Goal: Participate in discussion: Engage in conversation with other users on a specific topic

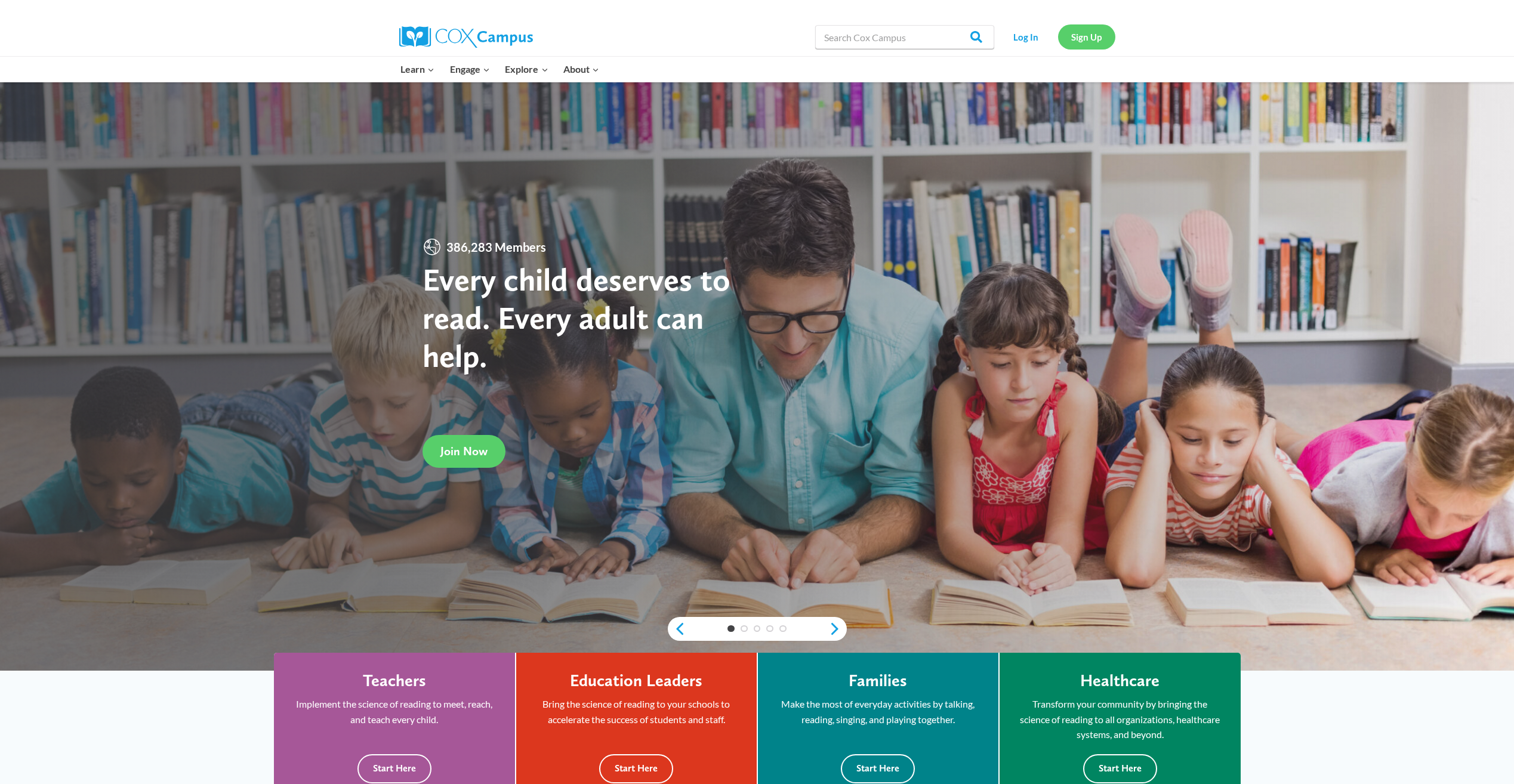
click at [1083, 35] on link "Sign Up" at bounding box center [1086, 37] width 57 height 25
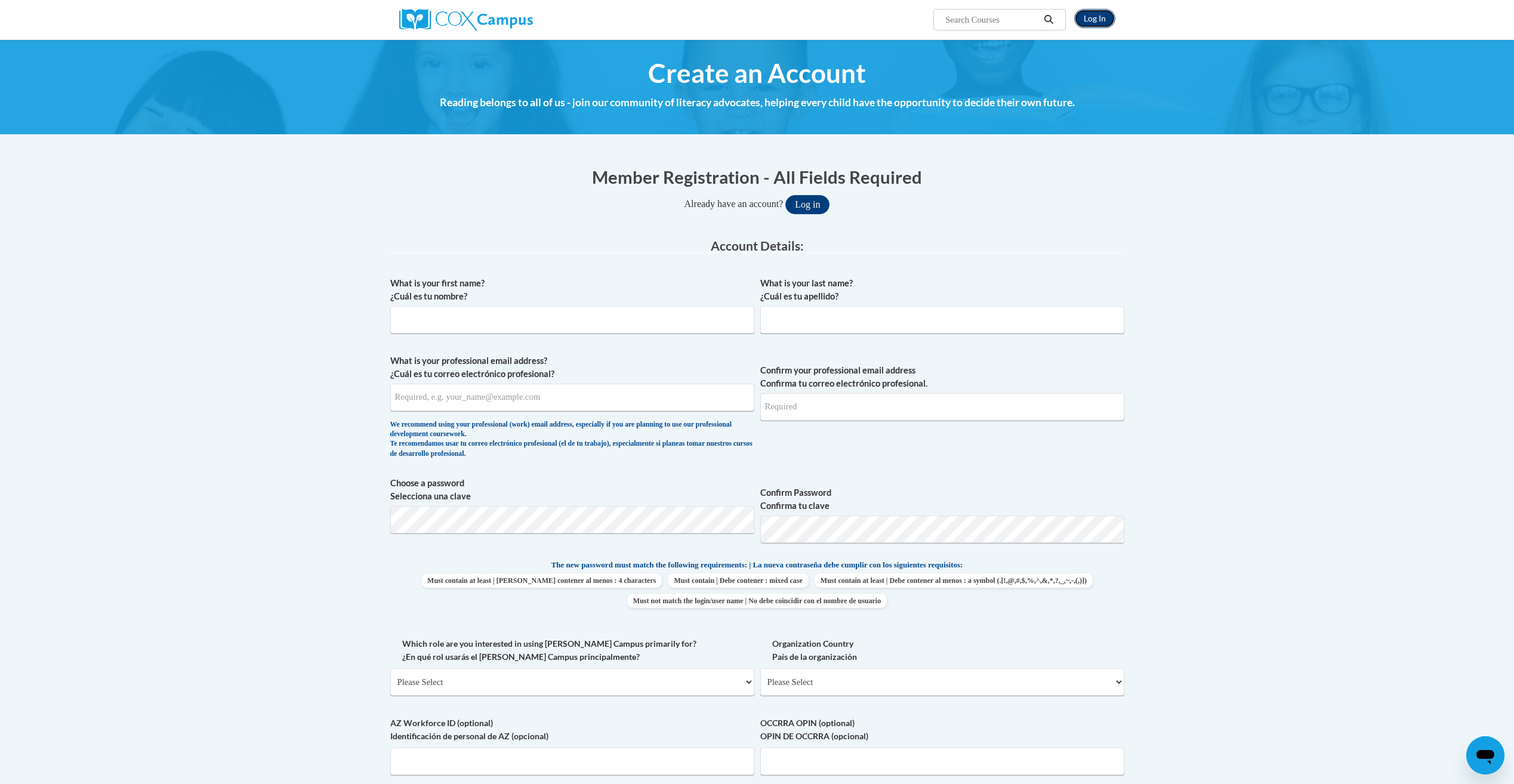
click at [1105, 16] on link "Log In" at bounding box center [1095, 18] width 41 height 19
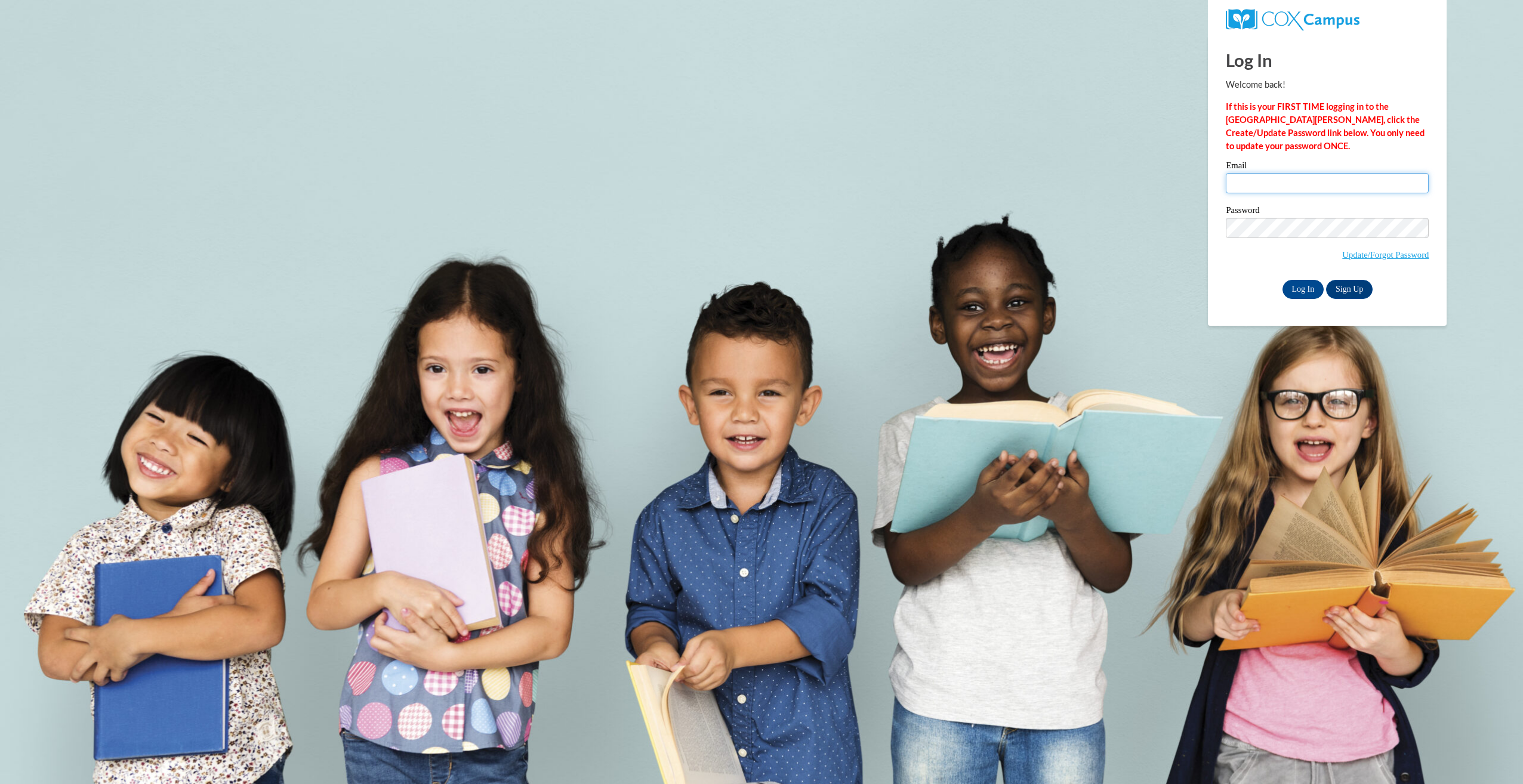
click at [1259, 186] on input "Email" at bounding box center [1327, 183] width 203 height 21
type input "abernestine@esng.org"
click at [1305, 292] on input "Log In" at bounding box center [1303, 289] width 42 height 19
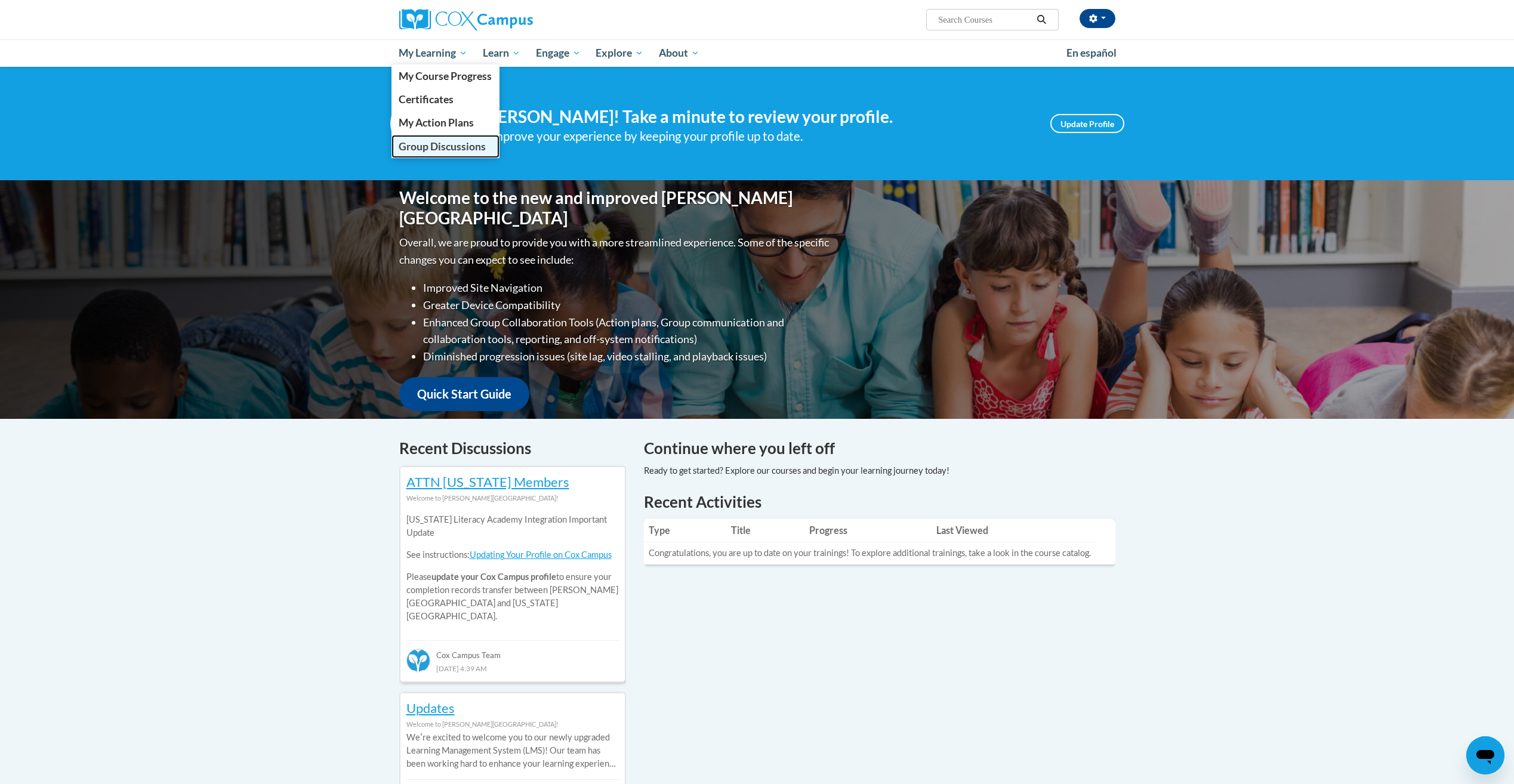
click at [433, 148] on span "Group Discussions" at bounding box center [442, 146] width 87 height 13
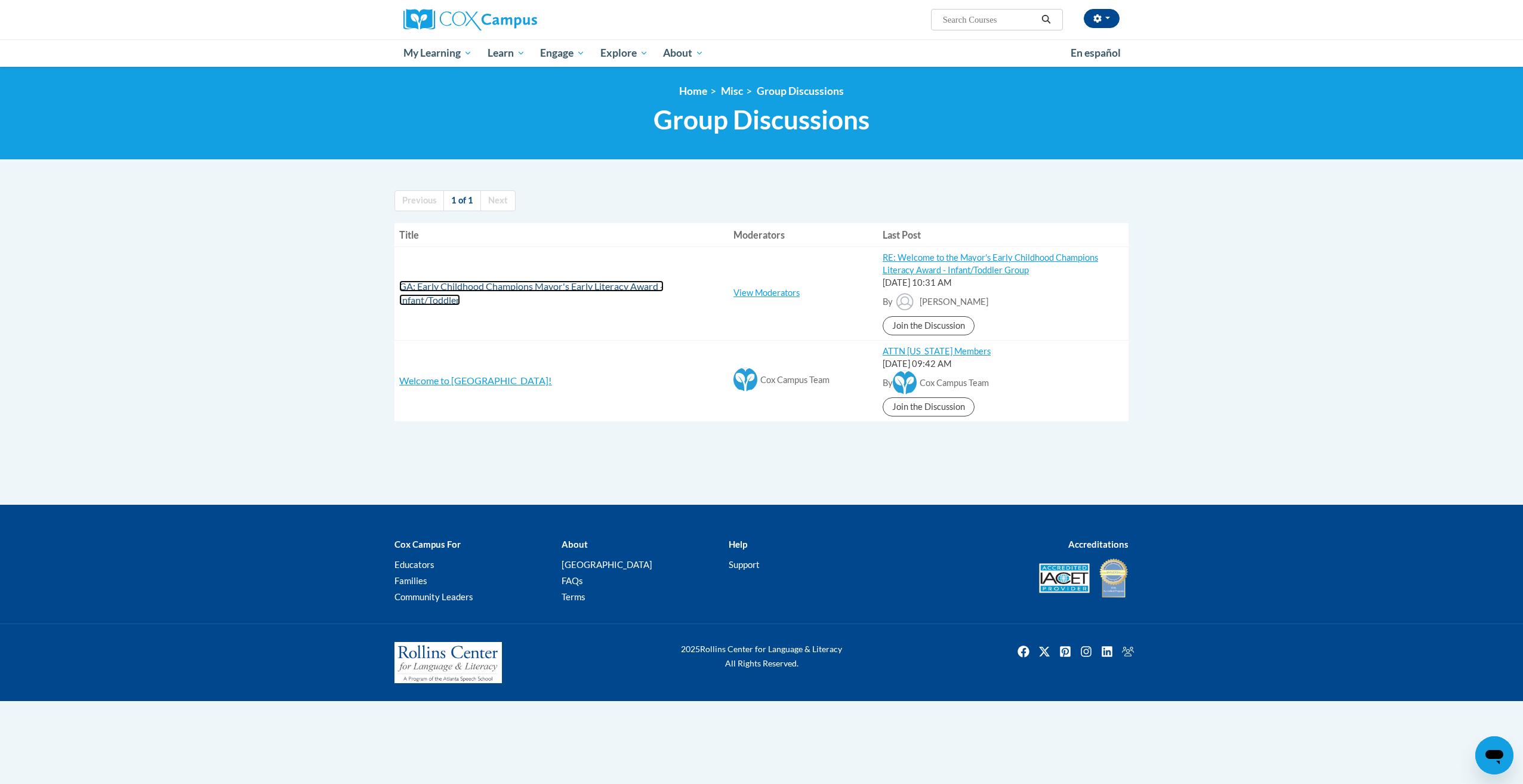
click at [530, 288] on span "GA: Early Childhood Champions Mayor's Early Literacy Award - Infant/Toddler" at bounding box center [531, 293] width 265 height 25
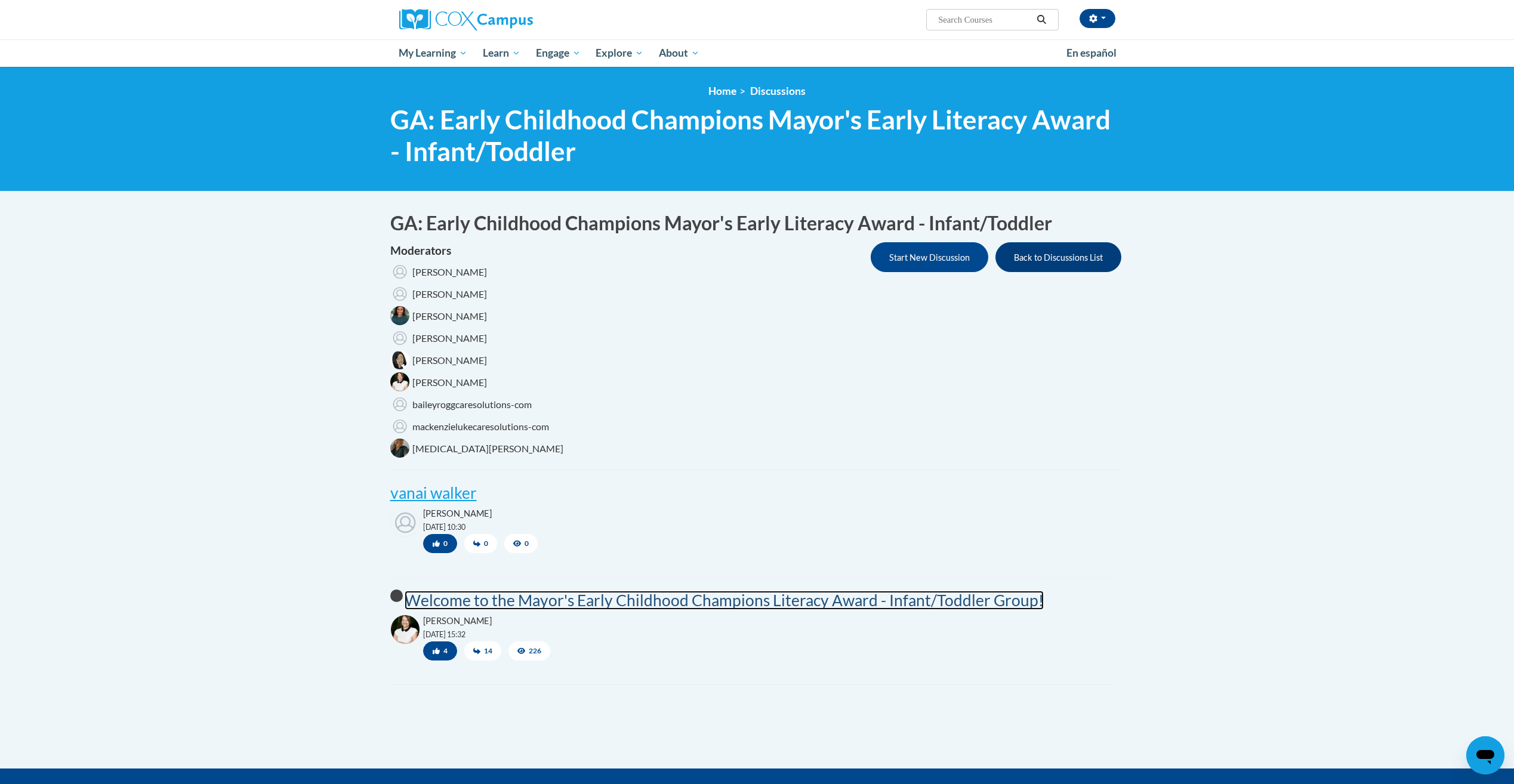
click at [583, 594] on post "Welcome to the Mayor's Early Childhood Champions Literacy Award - Infant/Toddle…" at bounding box center [724, 599] width 639 height 19
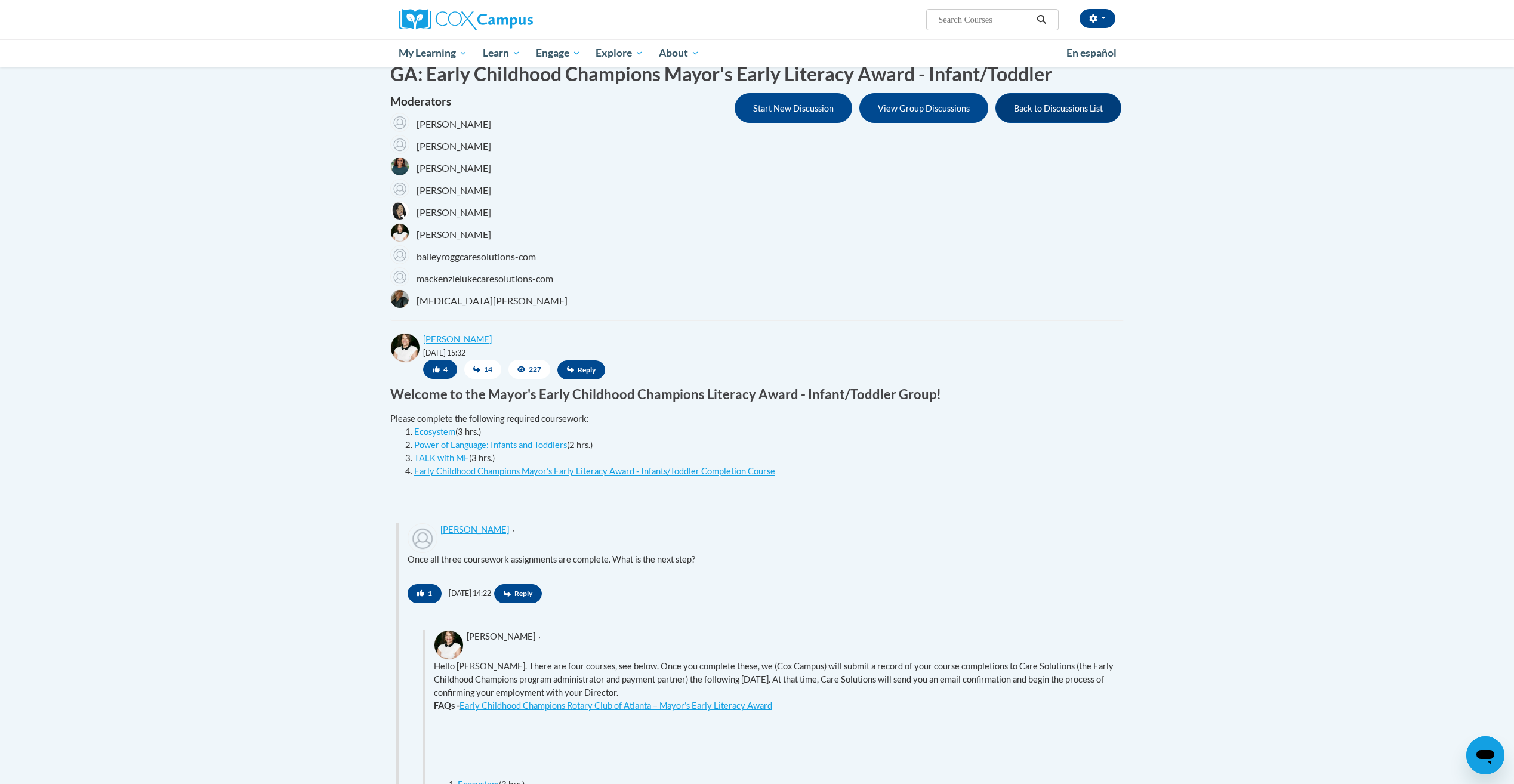
scroll to position [179, 0]
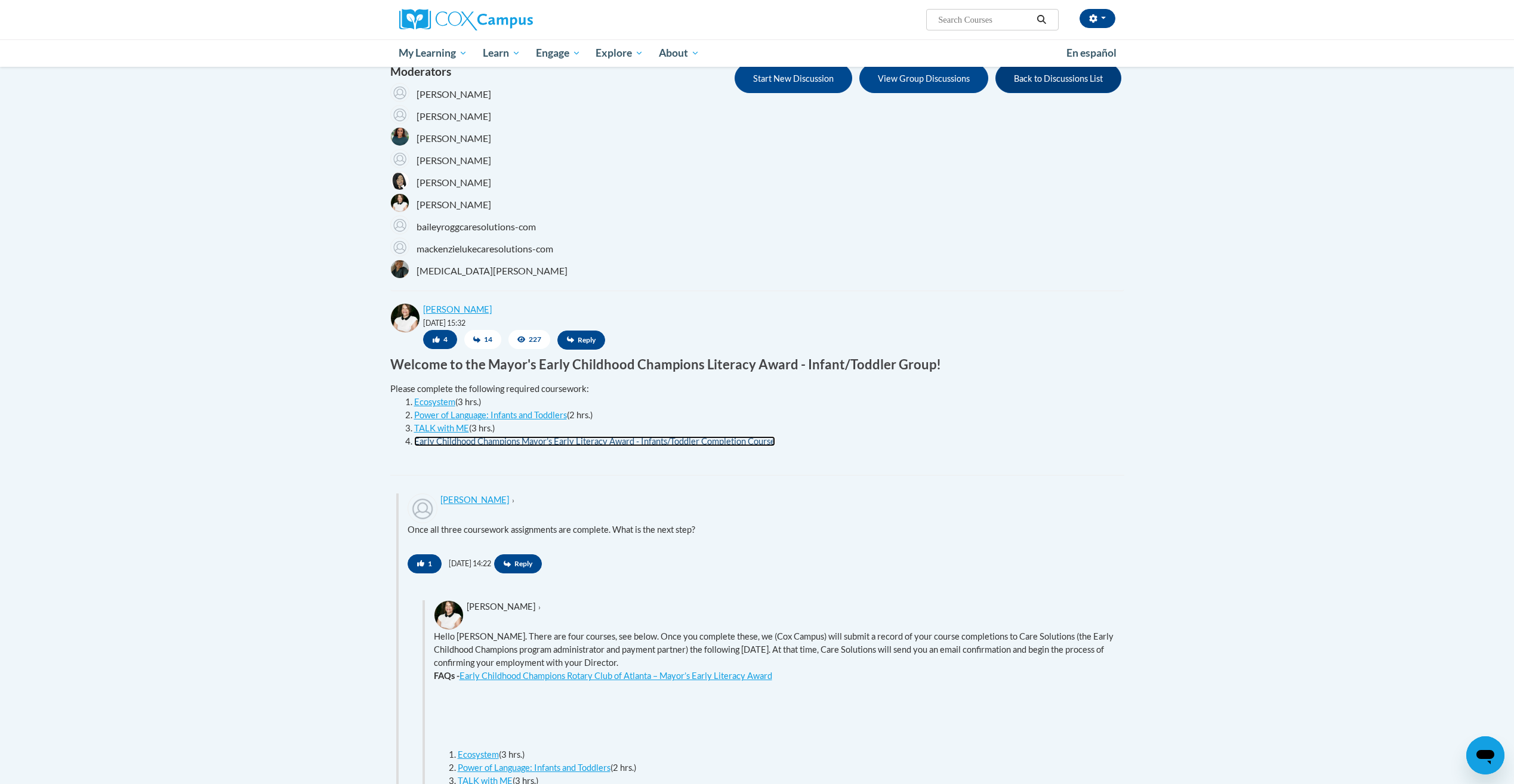
click at [552, 443] on link "Early Childhood Champions Mayor’s Early Literacy Award - Infants/Toddler Comple…" at bounding box center [595, 441] width 361 height 10
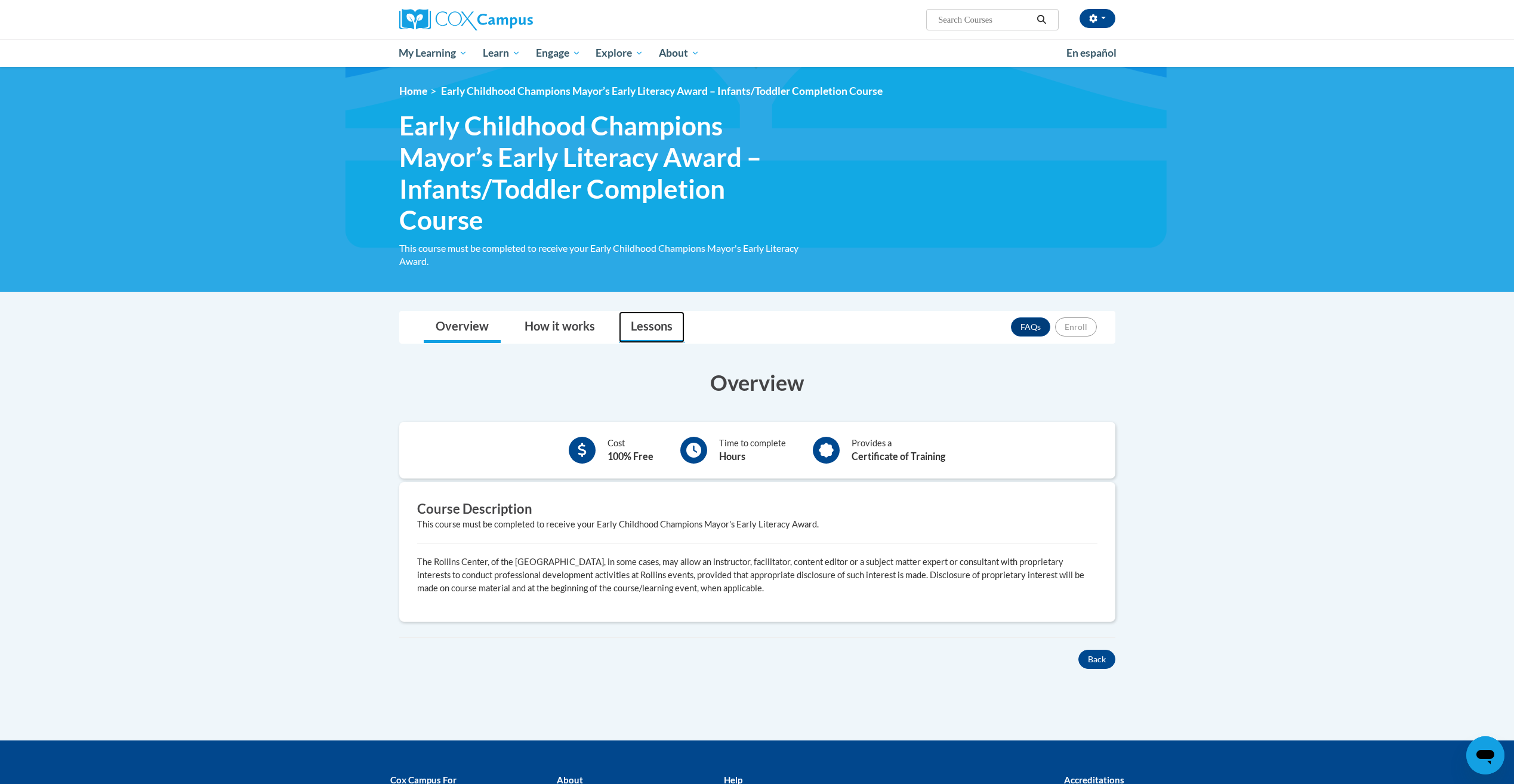
click at [648, 333] on link "Lessons" at bounding box center [651, 327] width 66 height 32
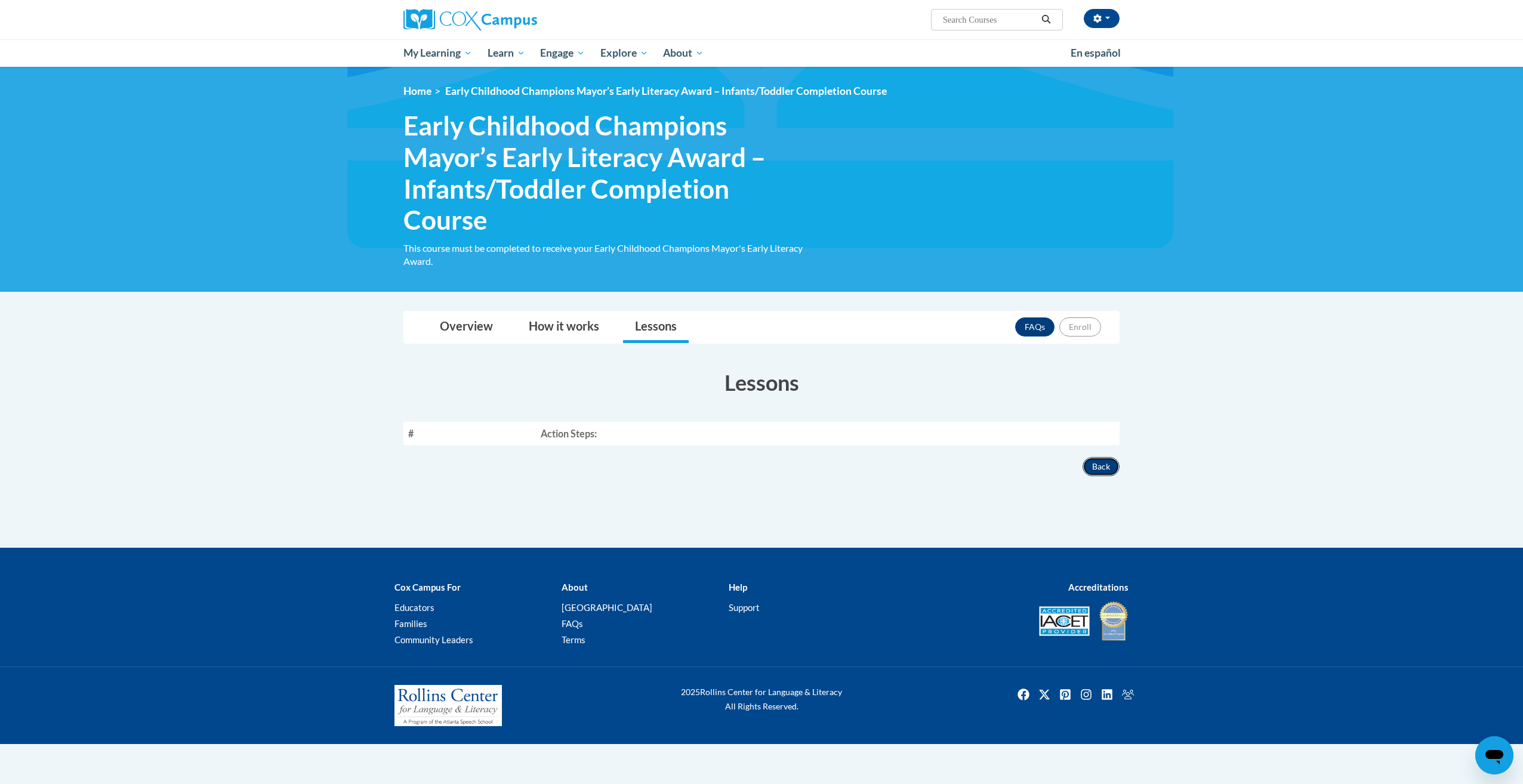
click at [1099, 464] on button "Back" at bounding box center [1101, 466] width 37 height 19
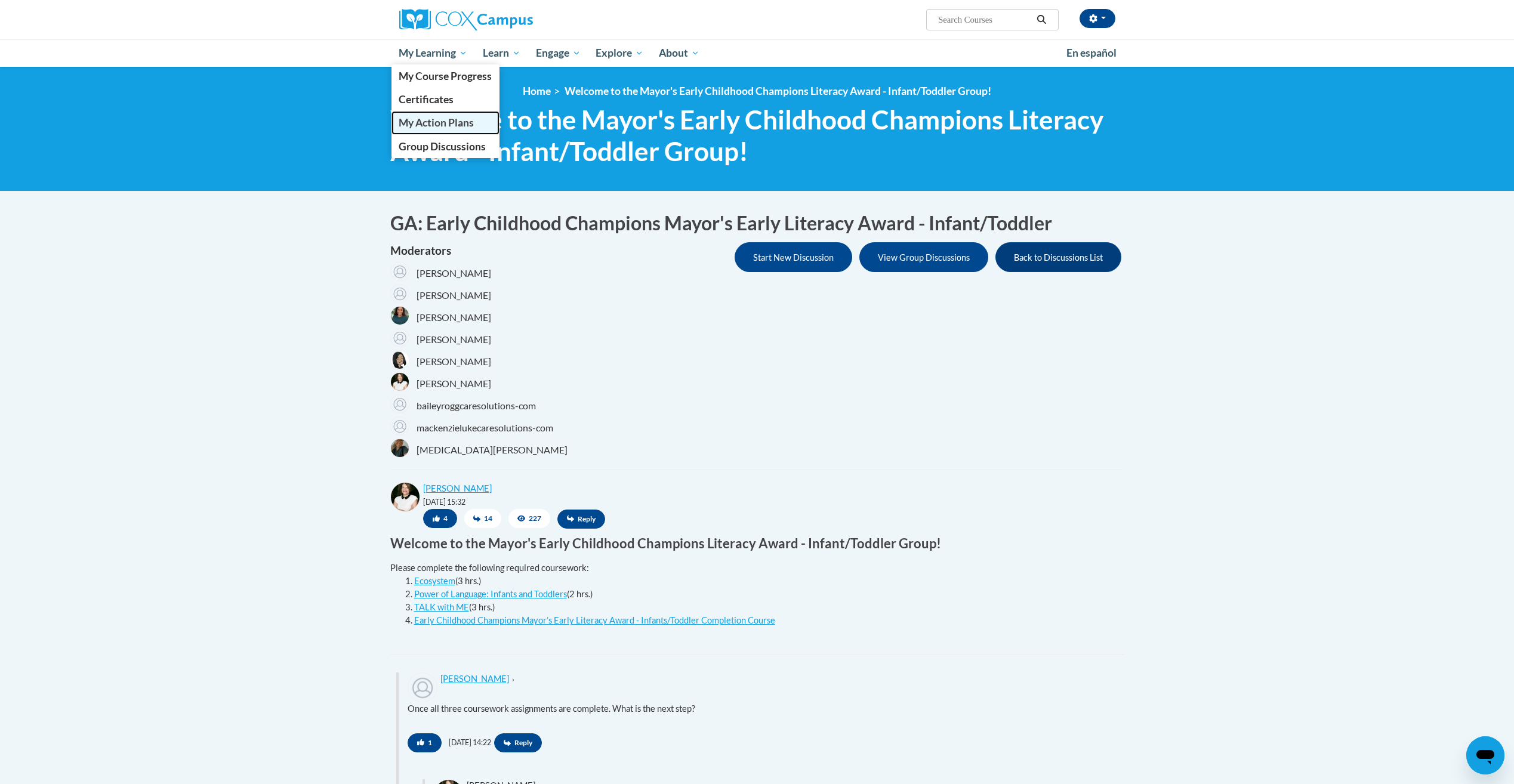
click at [443, 116] on link "My Action Plans" at bounding box center [446, 122] width 109 height 23
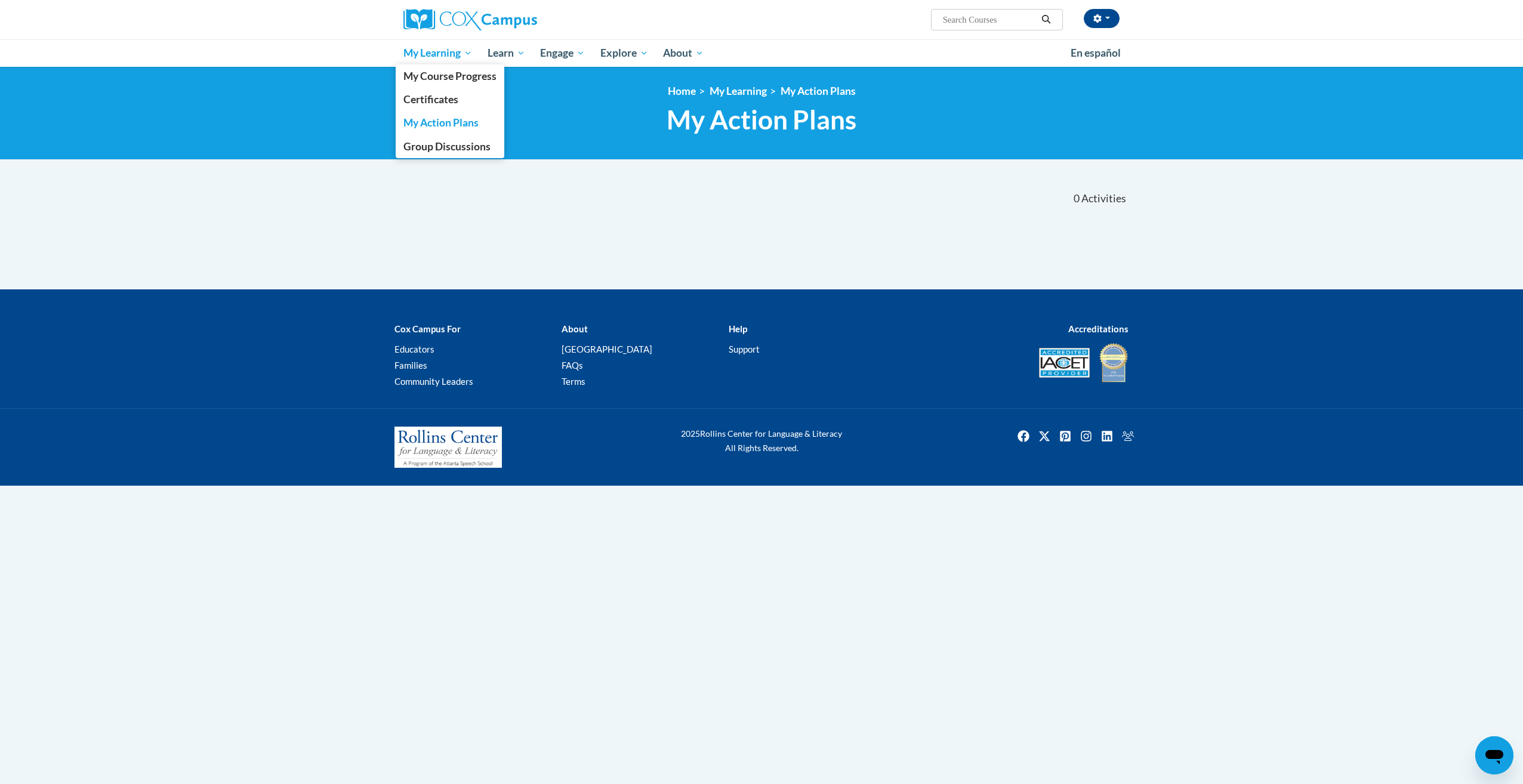
click at [435, 55] on span "My Learning" at bounding box center [437, 53] width 69 height 14
click at [449, 72] on span "My Course Progress" at bounding box center [450, 76] width 93 height 13
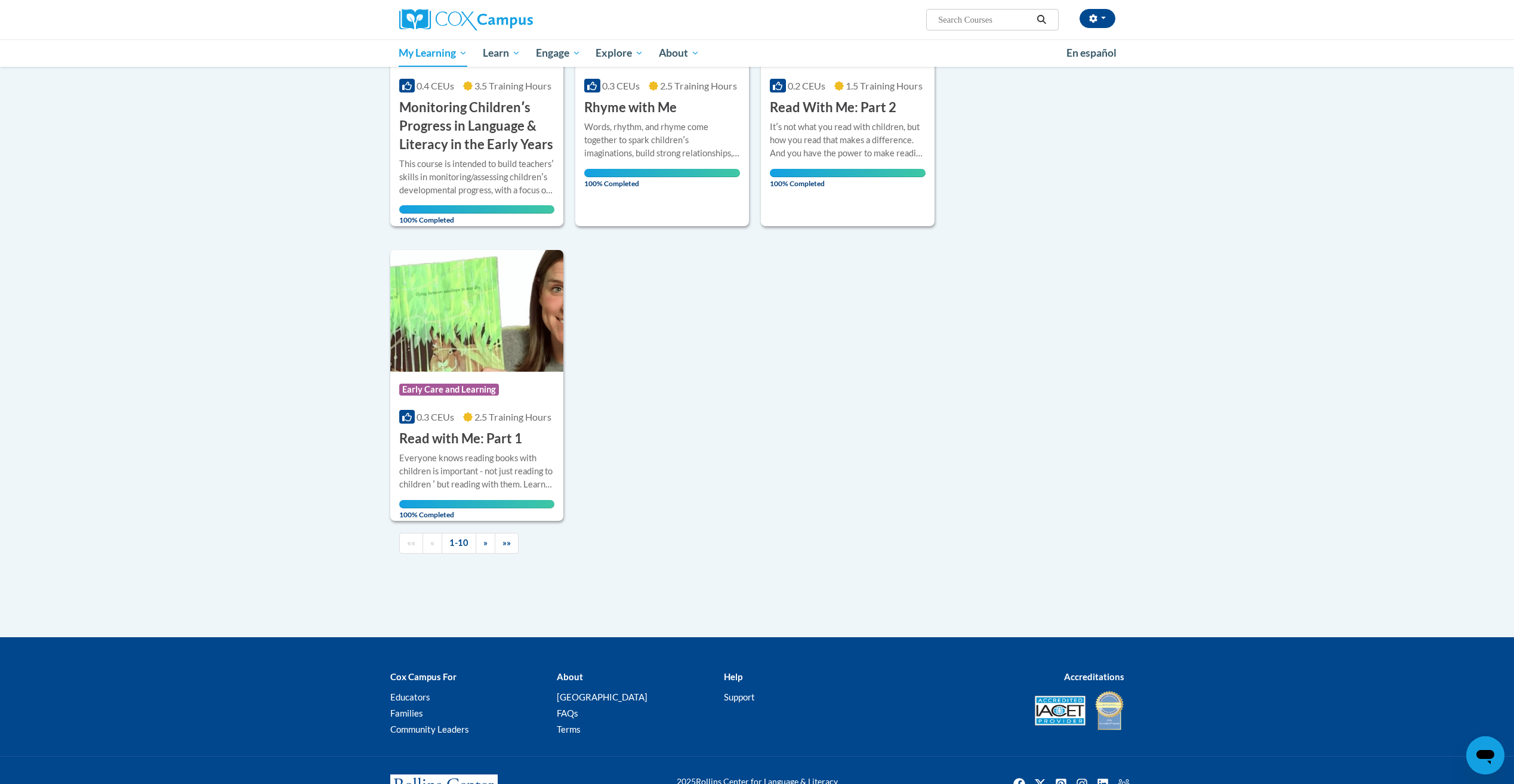
scroll to position [1018, 0]
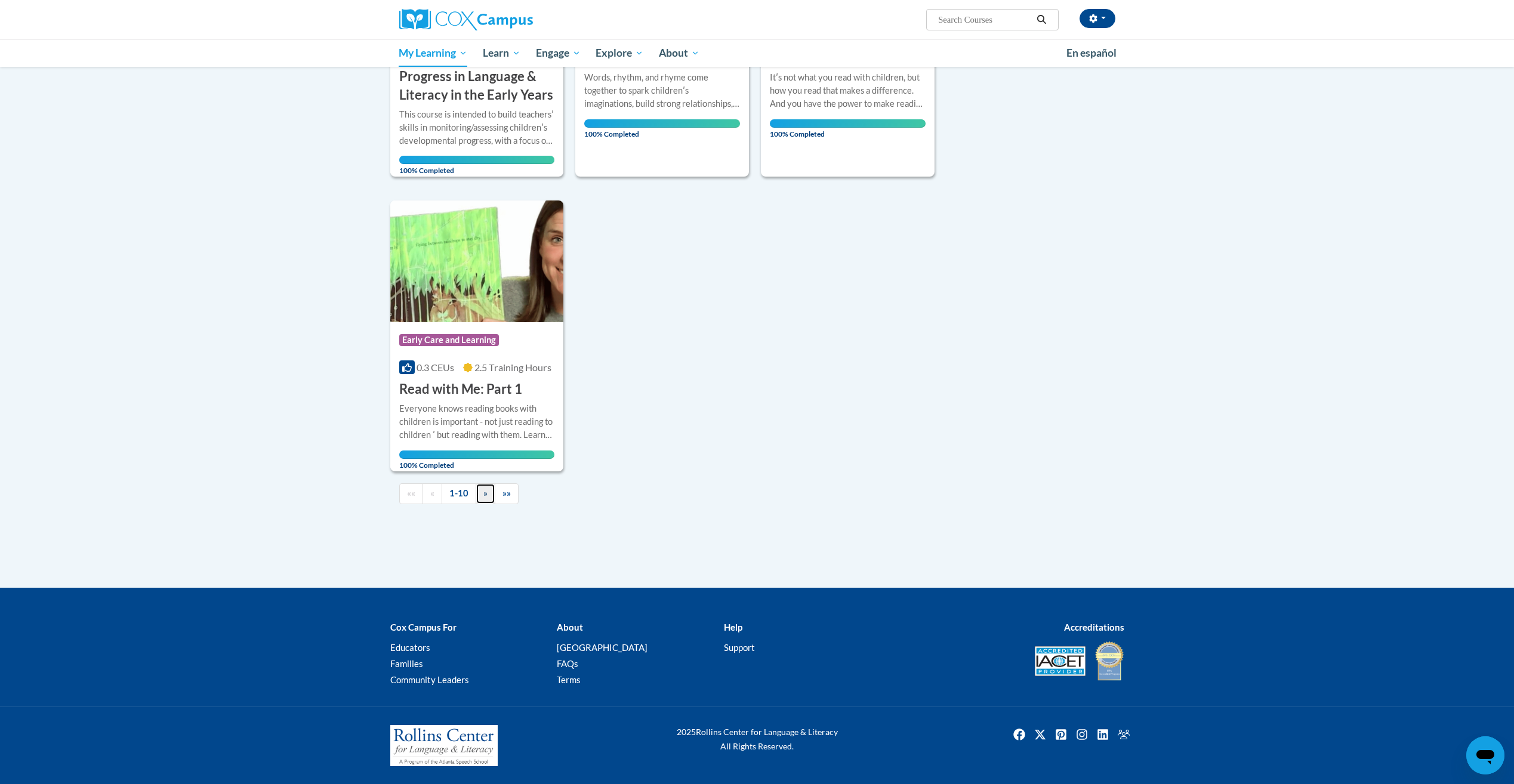
click at [484, 491] on span "»" at bounding box center [485, 493] width 4 height 10
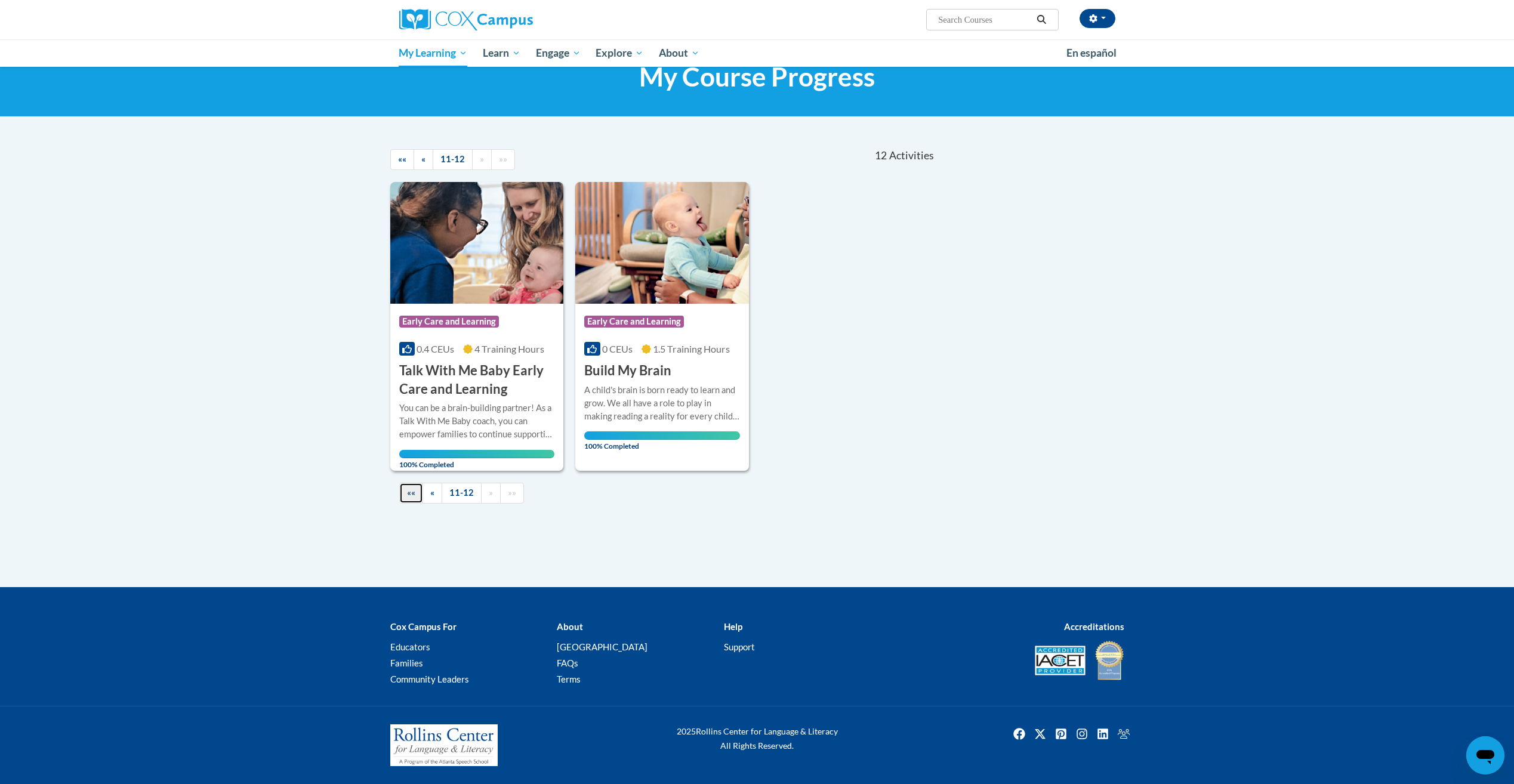
click at [410, 495] on span "««" at bounding box center [411, 492] width 8 height 10
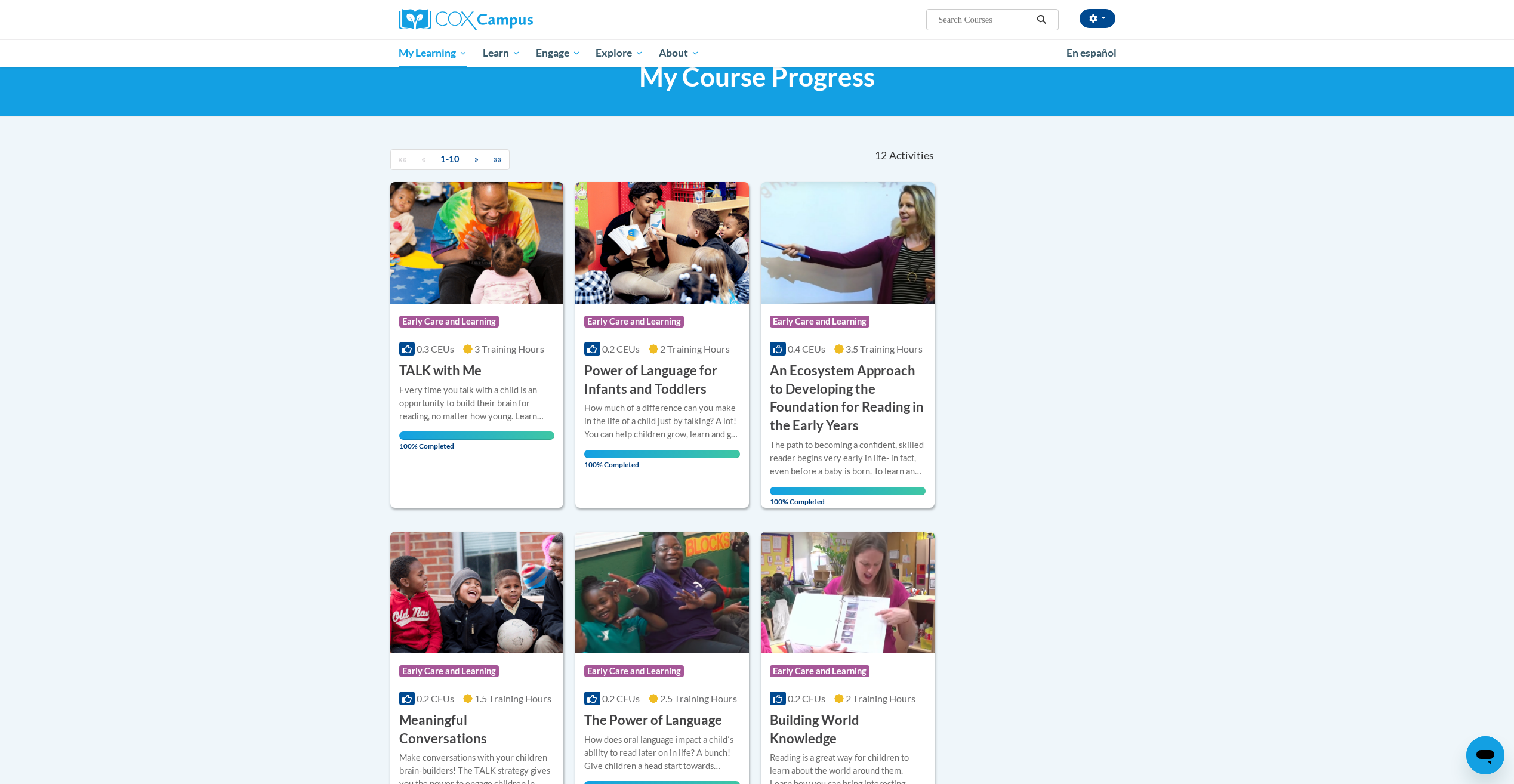
scroll to position [0, 0]
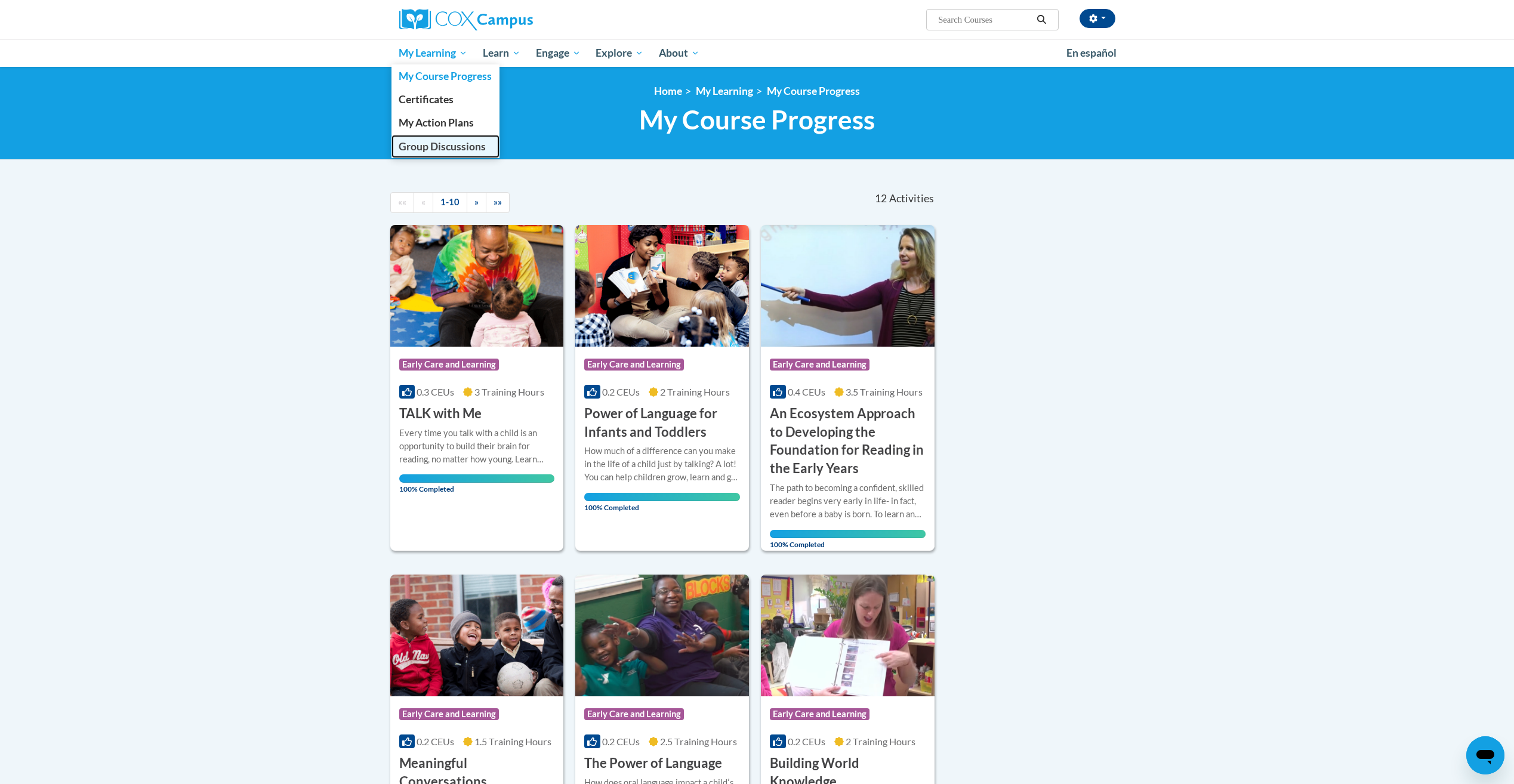
click at [431, 146] on span "Group Discussions" at bounding box center [442, 146] width 87 height 13
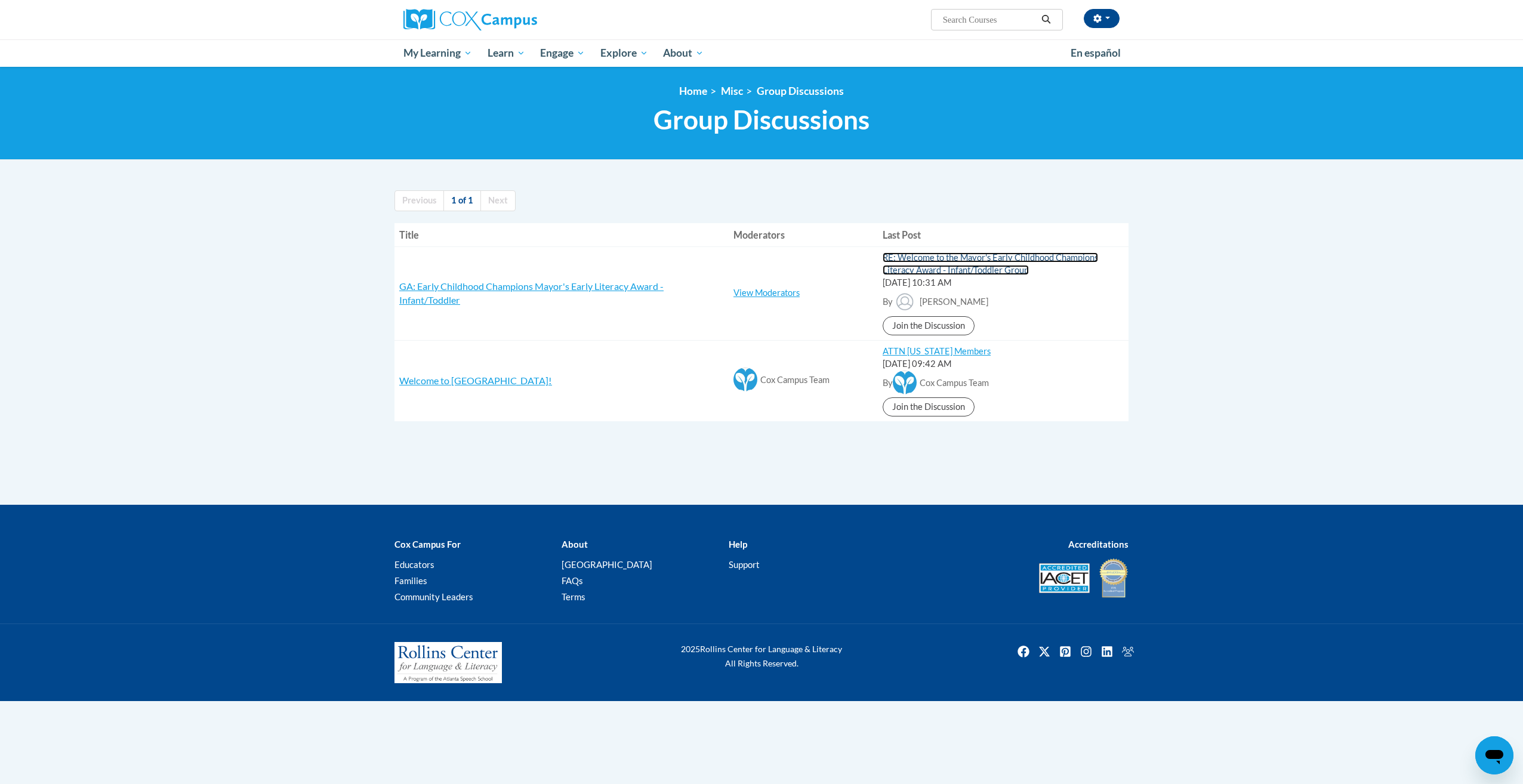
click at [990, 264] on link "RE: Welcome to the Mayor's Early Childhood Champions Literacy Award - Infant/To…" at bounding box center [990, 264] width 216 height 23
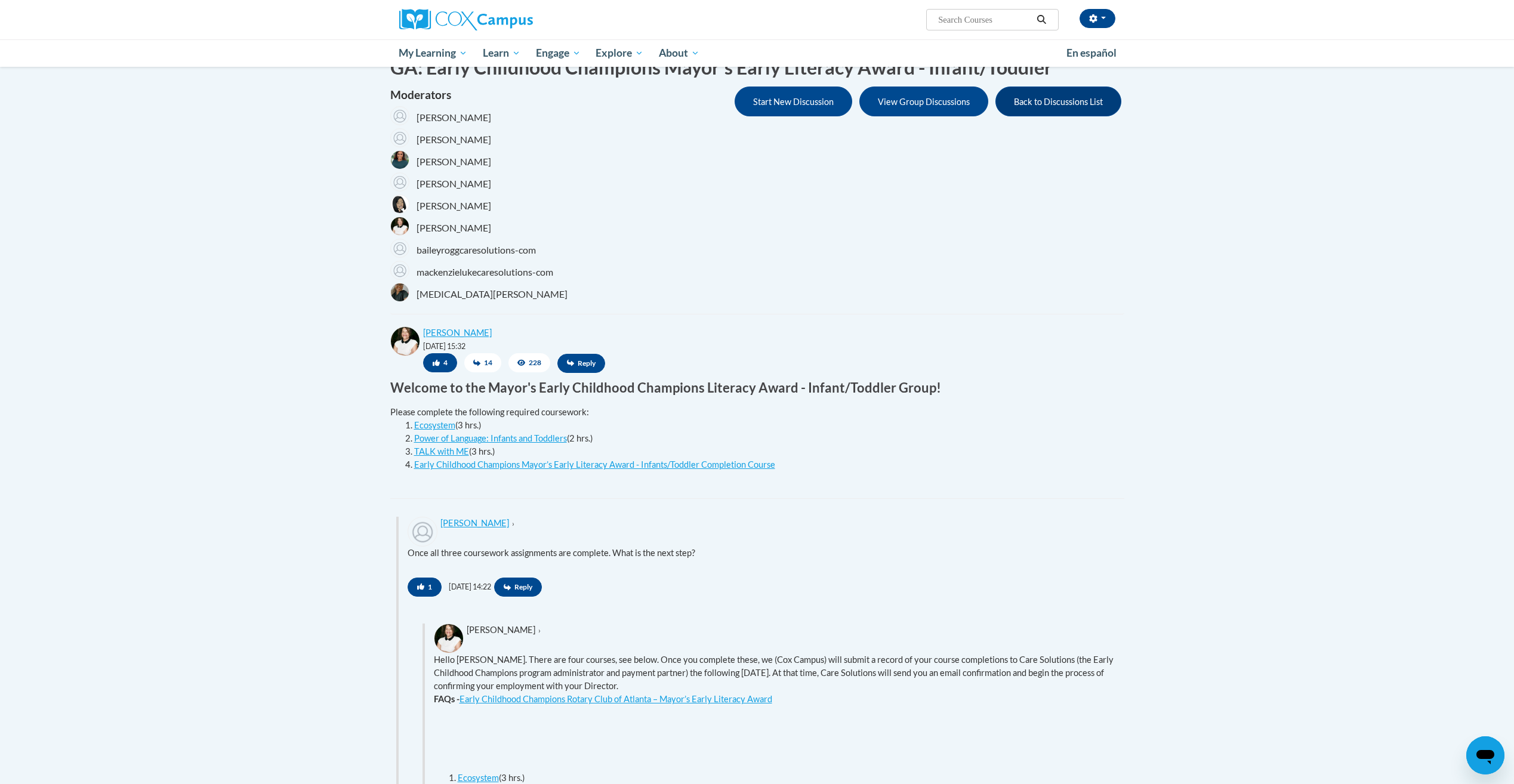
scroll to position [239, 0]
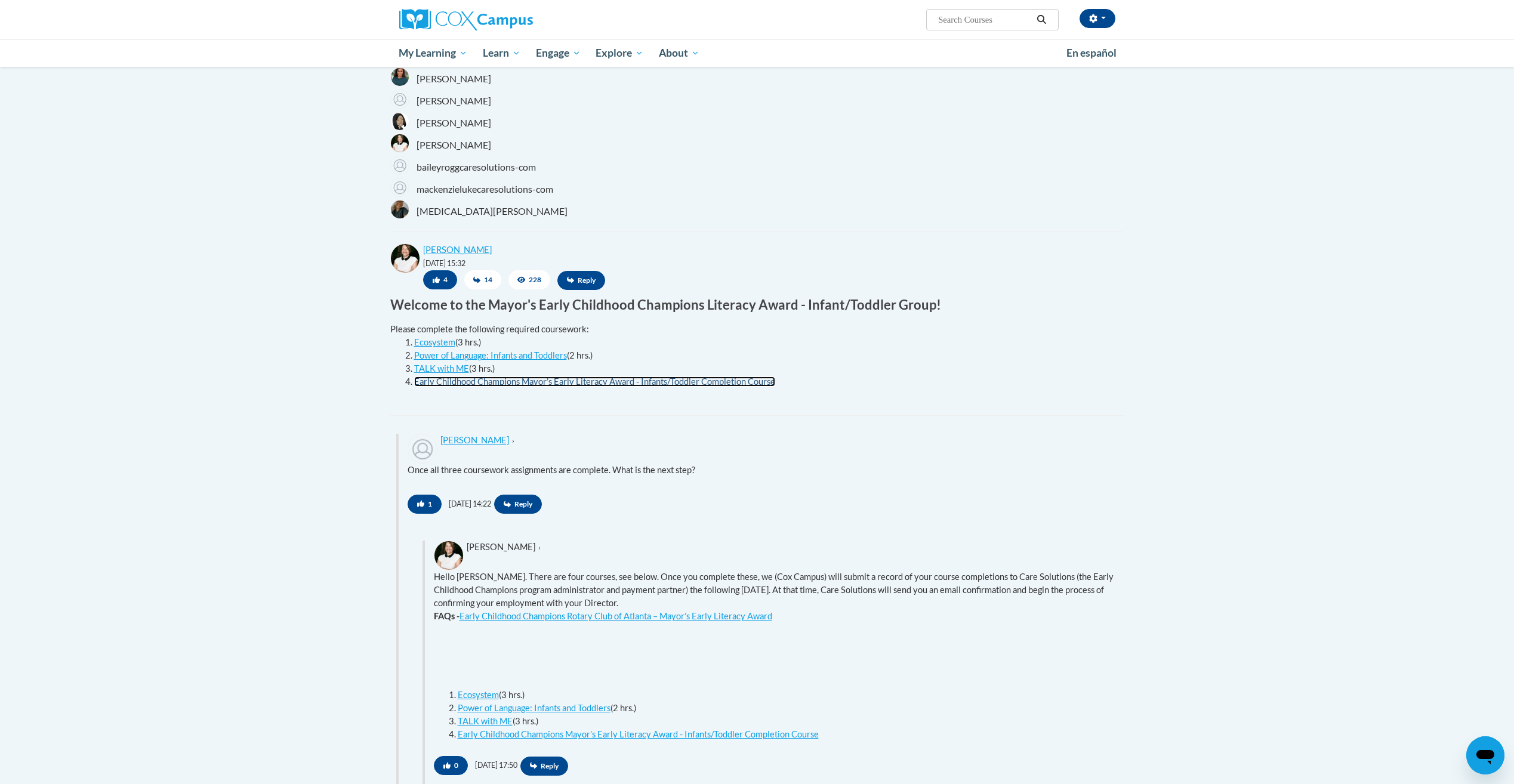
click at [652, 382] on link "Early Childhood Champions Mayor’s Early Literacy Award - Infants/Toddler Comple…" at bounding box center [595, 381] width 361 height 10
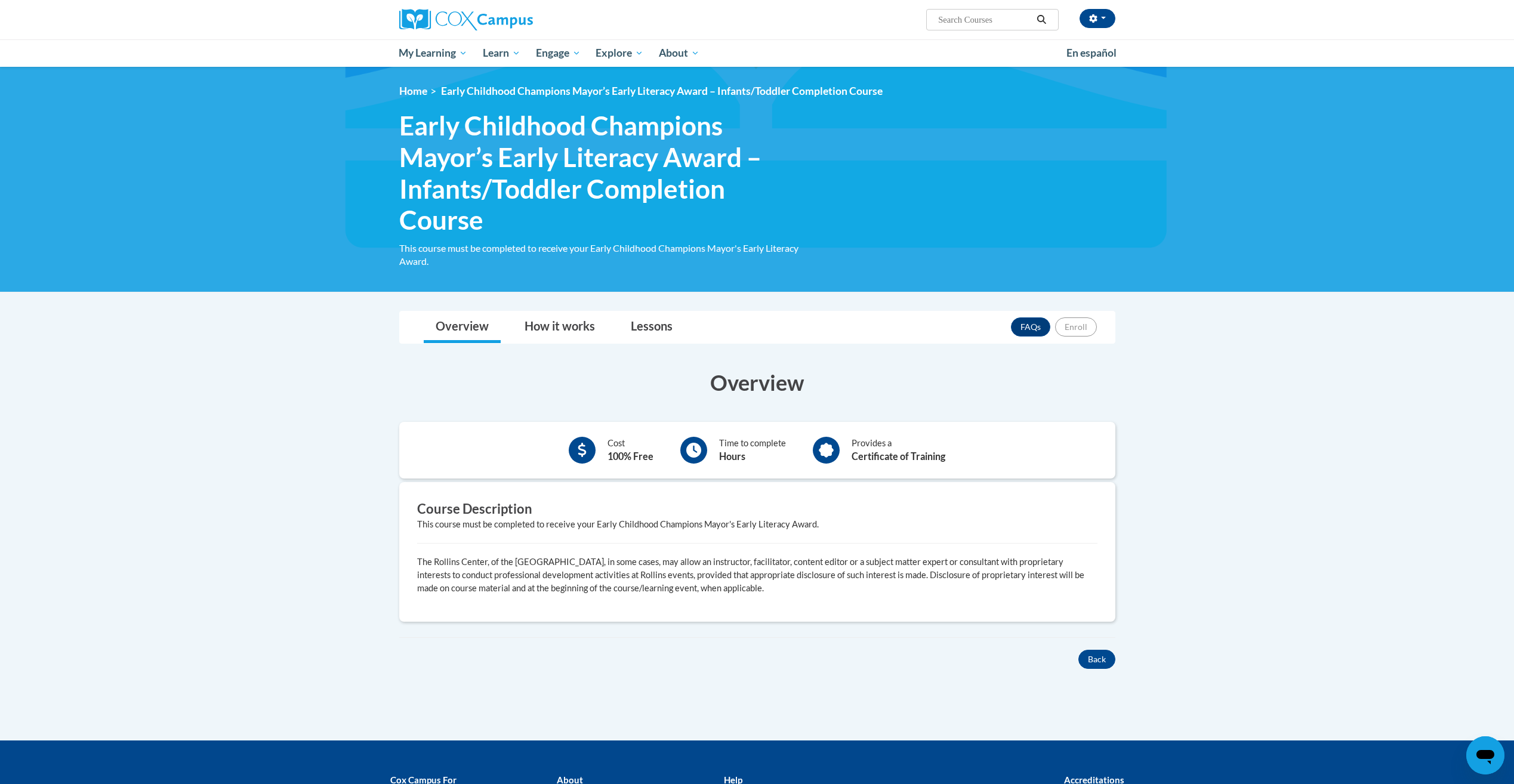
click at [871, 449] on div "Provides a Certificate of Training" at bounding box center [898, 450] width 93 height 27
click at [668, 328] on link "Lessons" at bounding box center [651, 327] width 66 height 32
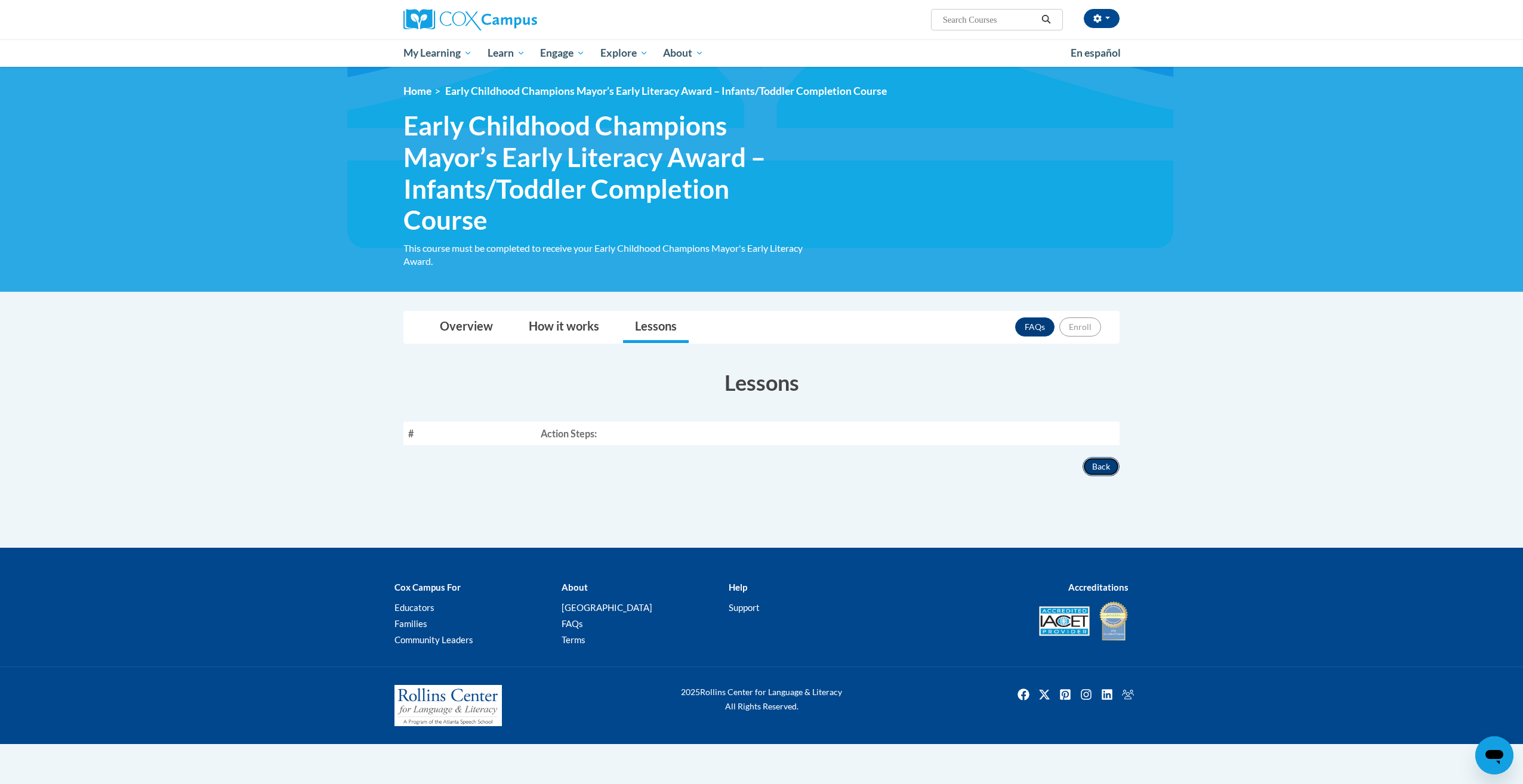
click at [1111, 470] on button "Back" at bounding box center [1101, 466] width 37 height 19
